Goal: Information Seeking & Learning: Learn about a topic

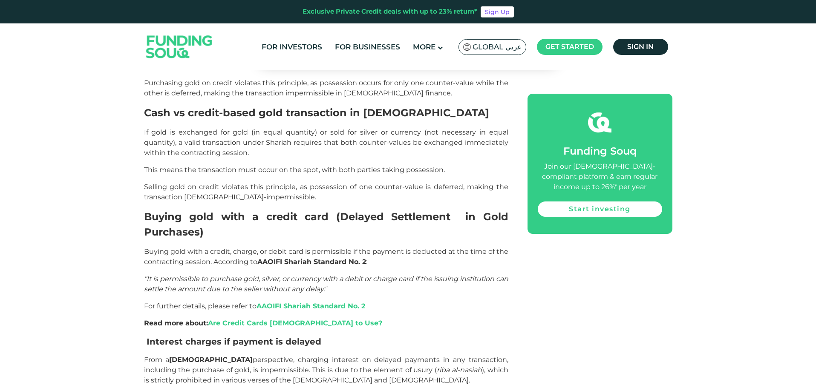
scroll to position [1007, 0]
drag, startPoint x: 171, startPoint y: 182, endPoint x: 242, endPoint y: 182, distance: 70.7
click at [242, 248] on span "Buying gold with a credit, charge, or debit card is permissible if the payment …" at bounding box center [326, 257] width 364 height 18
drag, startPoint x: 221, startPoint y: 189, endPoint x: 247, endPoint y: 190, distance: 26.0
click at [247, 248] on span "Buying gold with a credit, charge, or debit card is permissible if the payment …" at bounding box center [326, 257] width 364 height 18
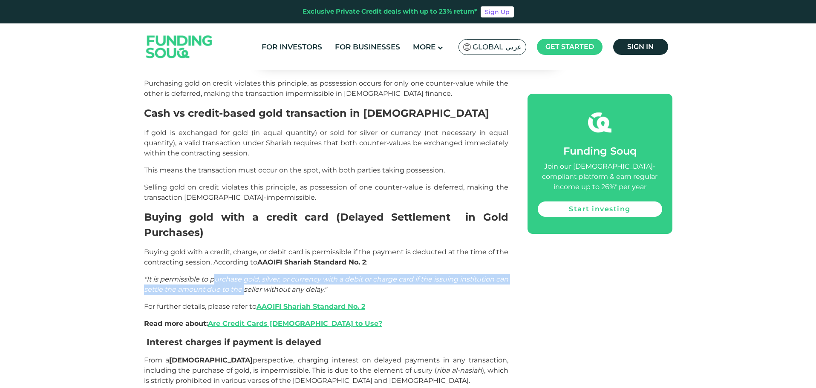
drag, startPoint x: 218, startPoint y: 212, endPoint x: 259, endPoint y: 217, distance: 41.7
click at [259, 274] on p ""It is permissible to purchase gold, silver, or currency with a debit or charge…" at bounding box center [326, 284] width 364 height 20
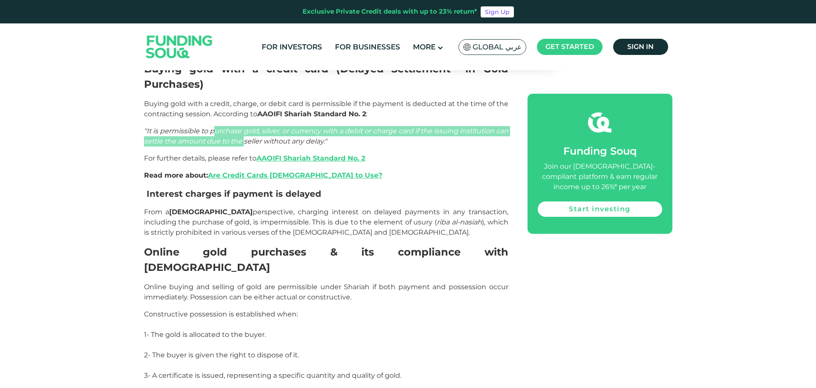
scroll to position [1154, 0]
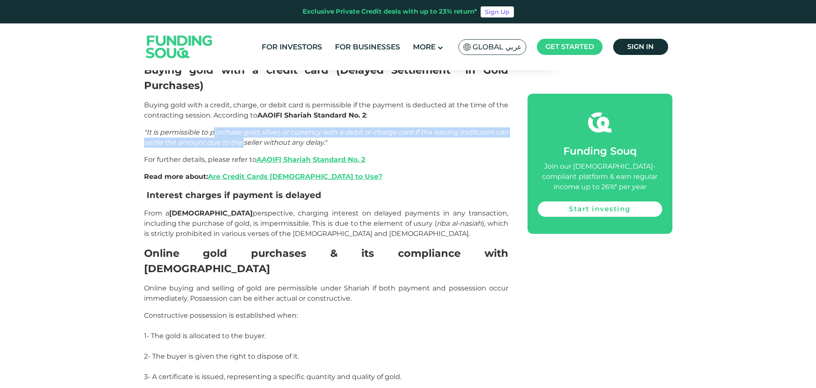
click at [490, 172] on p "Read more about: Are Credit Cards Halal to Use?" at bounding box center [326, 177] width 364 height 10
